Goal: Find specific page/section: Find specific page/section

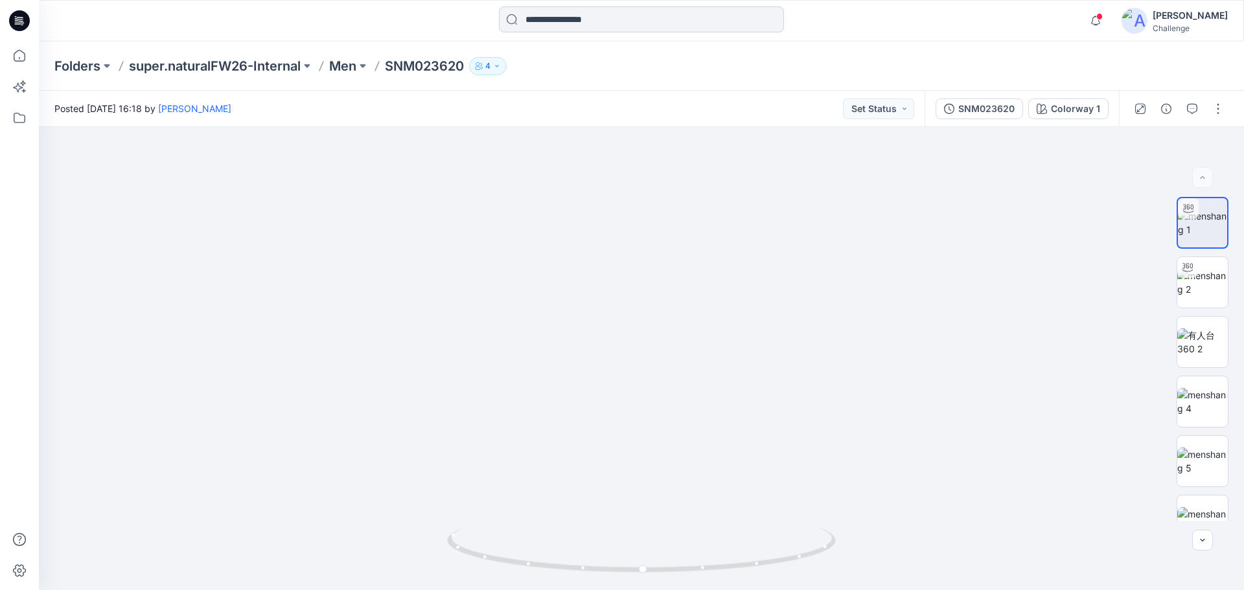
click at [624, 21] on input at bounding box center [641, 19] width 285 height 26
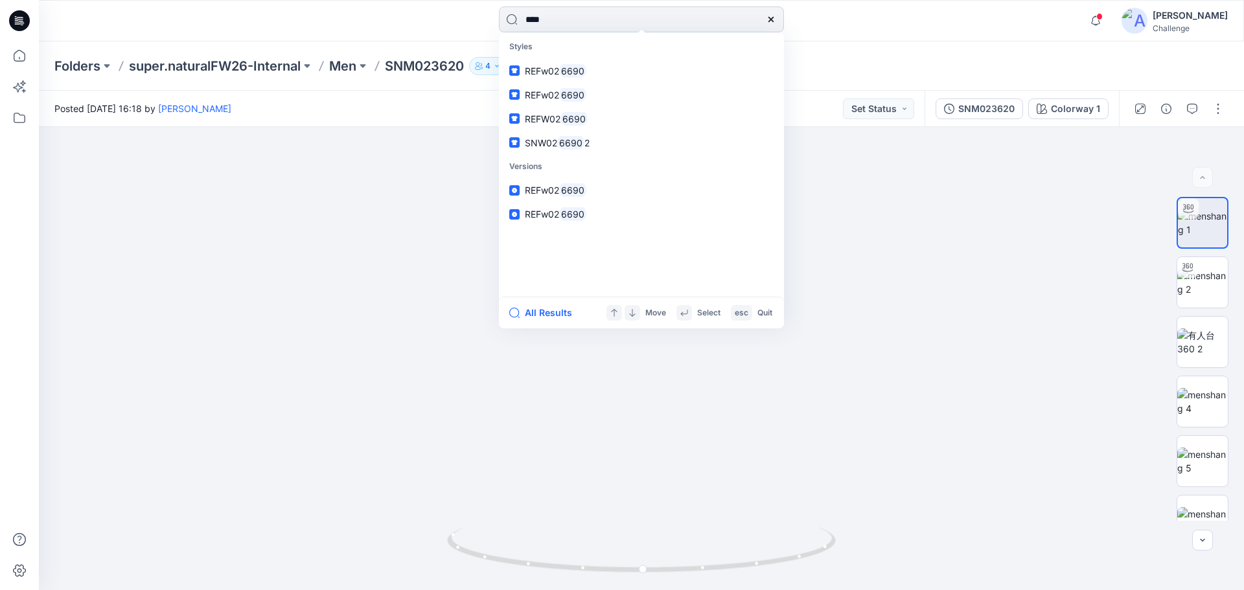
type input "****"
click at [501, 59] on link "REFw02 6690" at bounding box center [641, 71] width 280 height 24
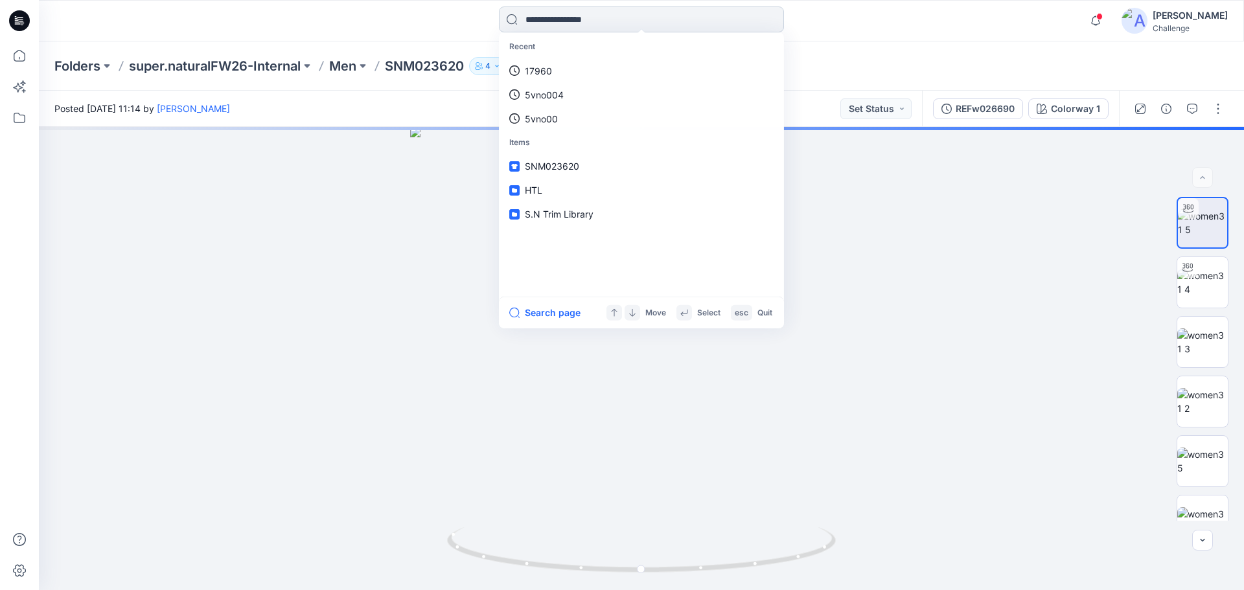
click at [579, 19] on input at bounding box center [641, 19] width 285 height 26
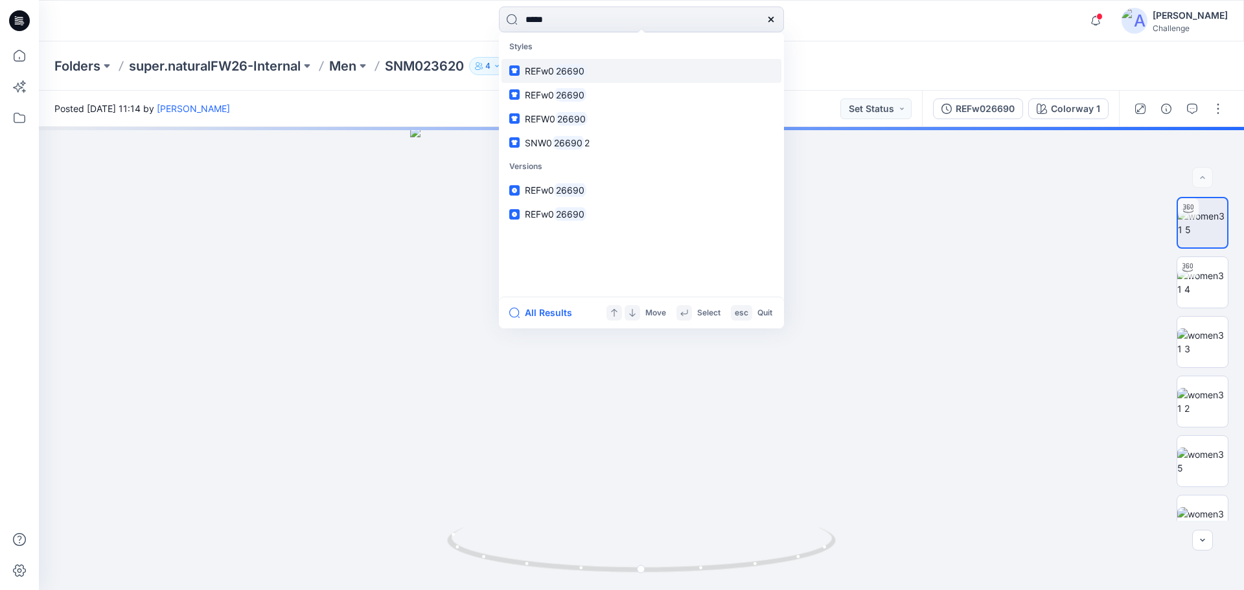
type input "*****"
click at [549, 78] on link "REFw0 26690" at bounding box center [641, 71] width 280 height 24
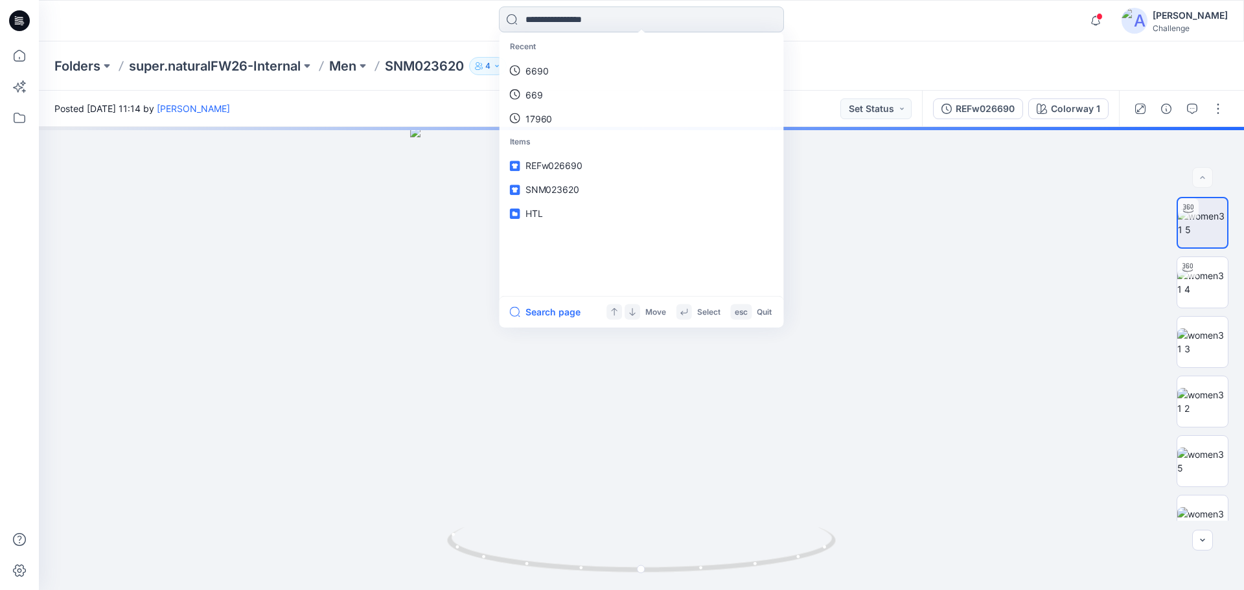
click at [575, 27] on input at bounding box center [641, 19] width 285 height 26
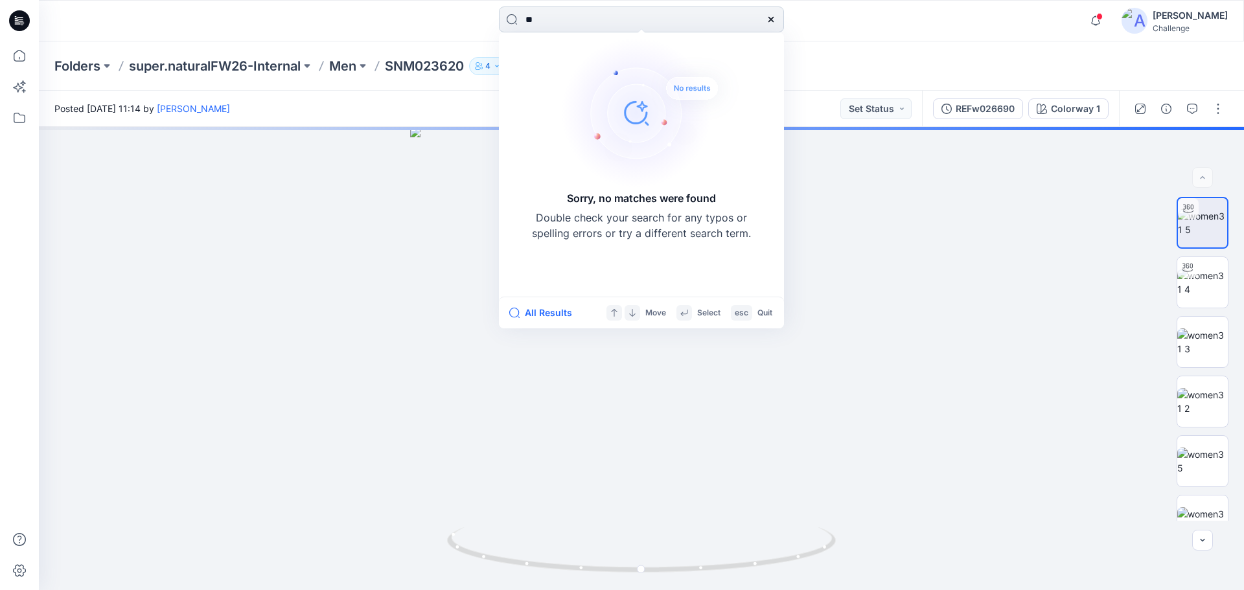
type input "*"
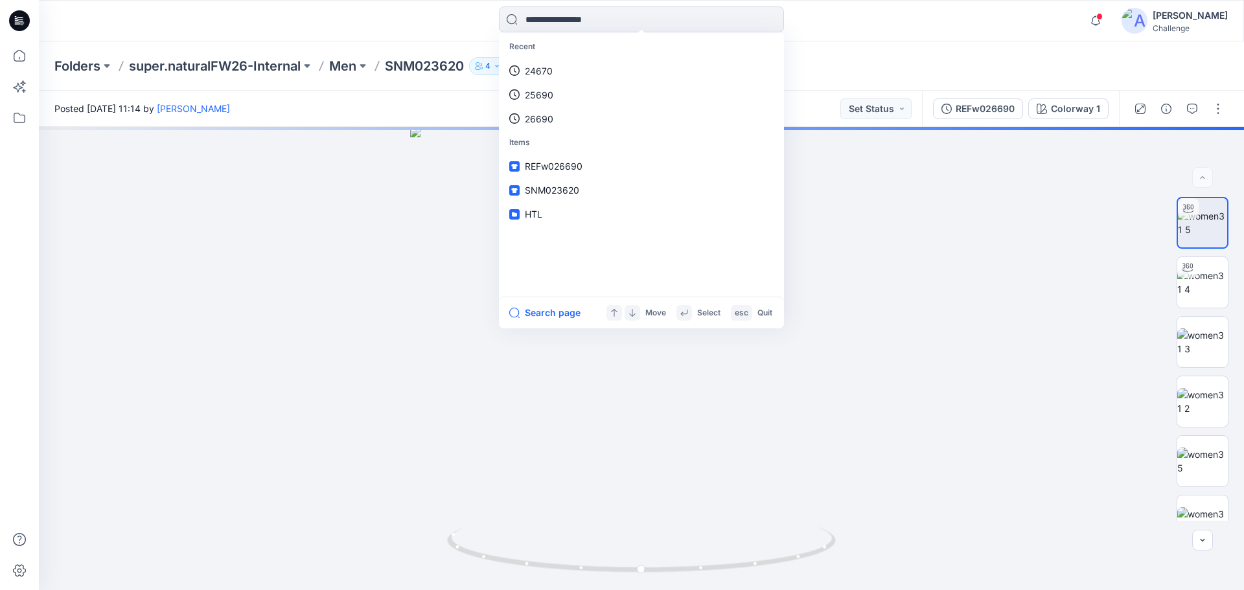
click at [15, 21] on icon at bounding box center [19, 20] width 21 height 21
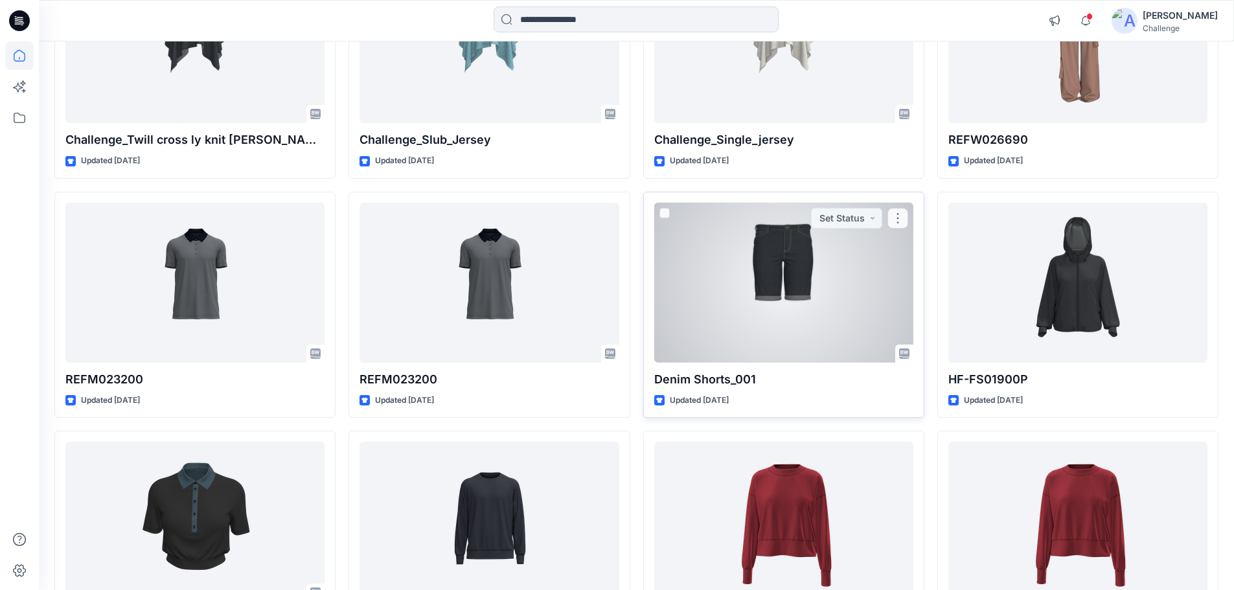
scroll to position [3098, 0]
drag, startPoint x: 757, startPoint y: 380, endPoint x: 651, endPoint y: 375, distance: 106.4
click at [651, 375] on div "Denim Shorts_001 Updated [DATE] Set Status" at bounding box center [783, 305] width 281 height 226
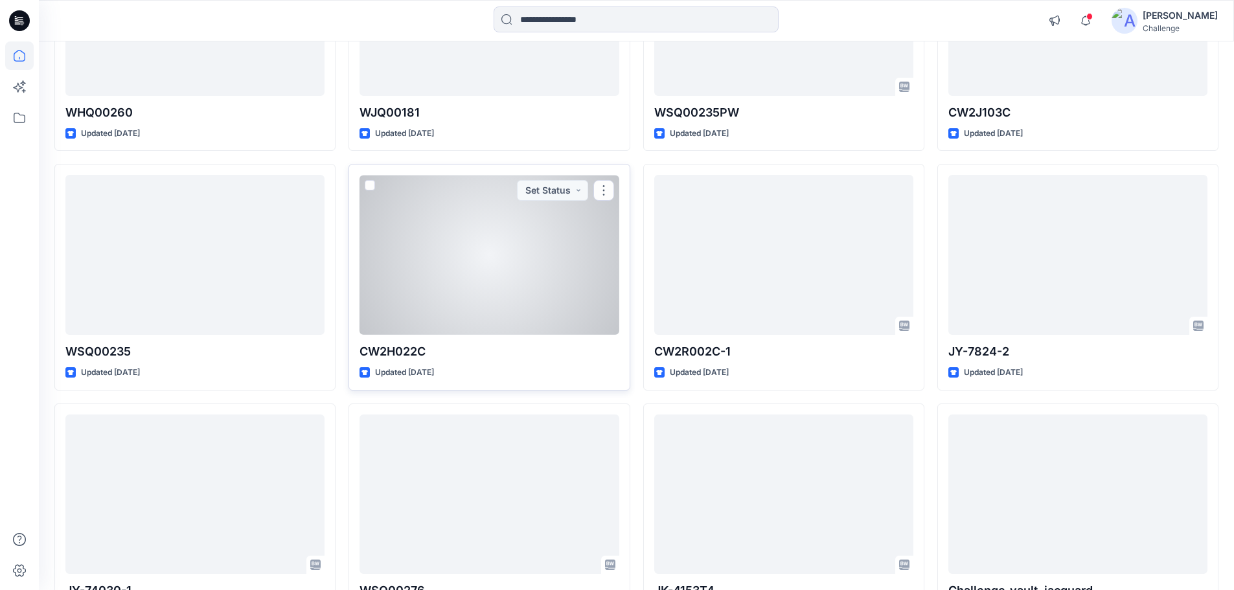
scroll to position [2386, 0]
